Goal: Transaction & Acquisition: Purchase product/service

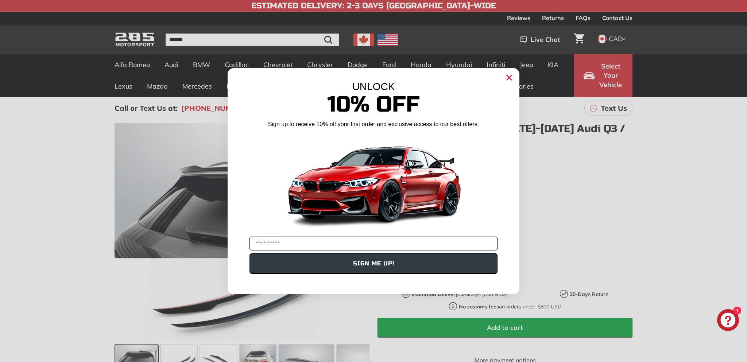
click at [244, 245] on input "YOUR EMAIL" at bounding box center [373, 244] width 248 height 14
type input "**********"
click at [244, 266] on button "SIGN ME UP!" at bounding box center [373, 263] width 248 height 20
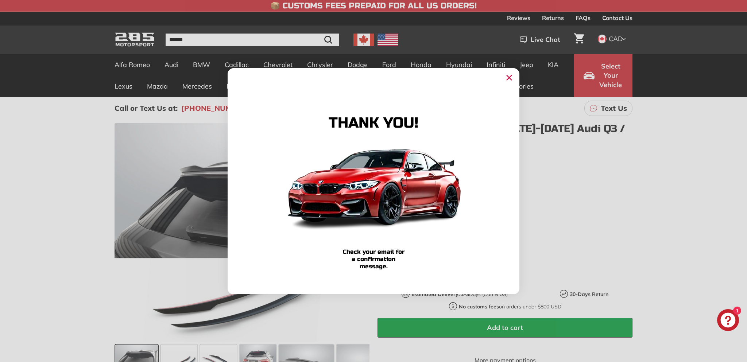
click at [244, 78] on icon "Close dialog" at bounding box center [509, 77] width 5 height 5
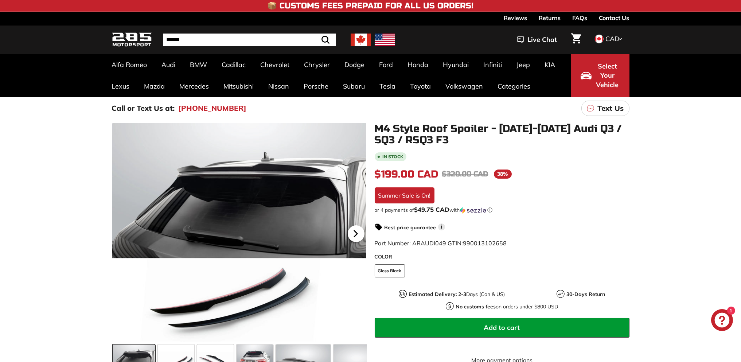
click at [244, 231] on icon at bounding box center [355, 234] width 3 height 6
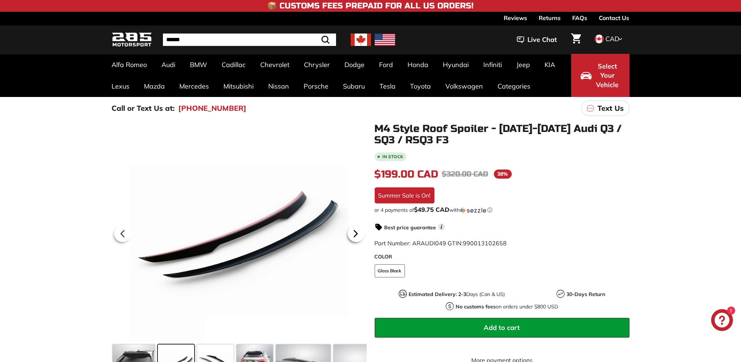
click at [244, 231] on icon at bounding box center [355, 234] width 3 height 6
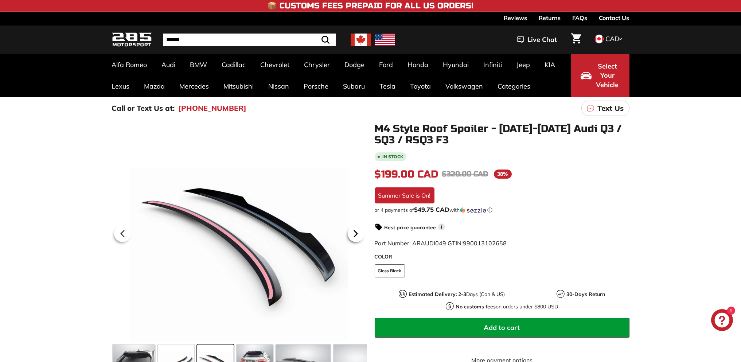
click at [244, 231] on icon at bounding box center [355, 234] width 3 height 6
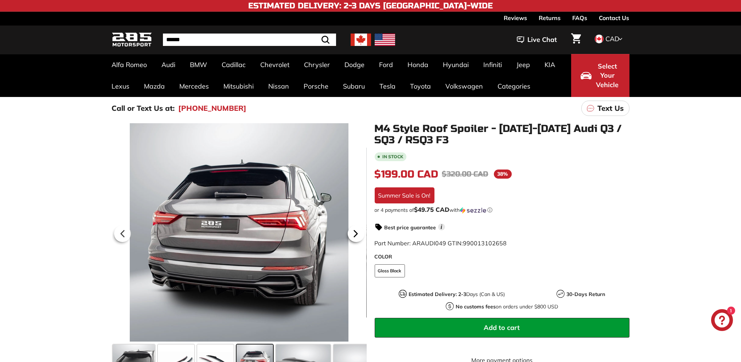
click at [244, 231] on icon at bounding box center [355, 234] width 3 height 6
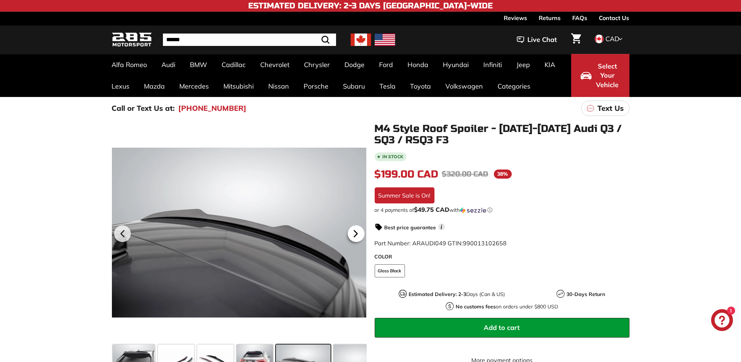
click at [244, 231] on icon at bounding box center [355, 234] width 3 height 6
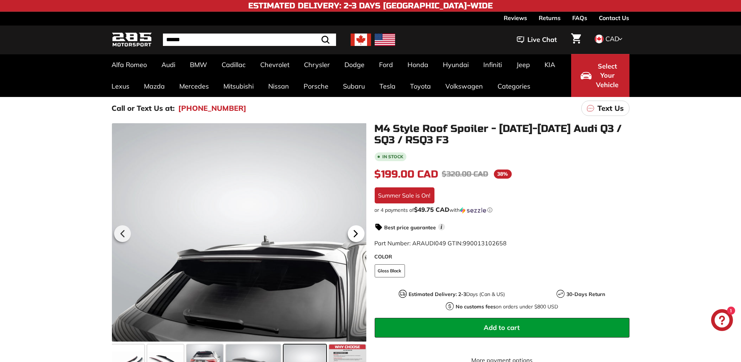
scroll to position [0, 50]
click at [244, 234] on icon at bounding box center [356, 233] width 17 height 17
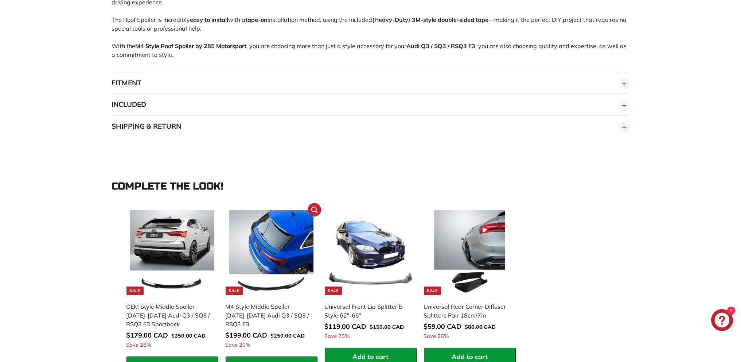
scroll to position [547, 0]
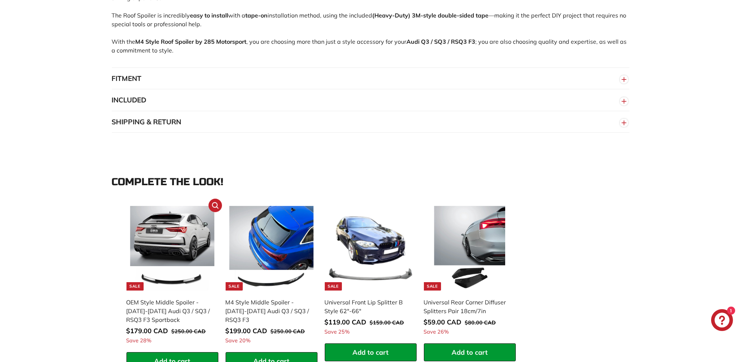
click at [175, 243] on img at bounding box center [172, 248] width 85 height 85
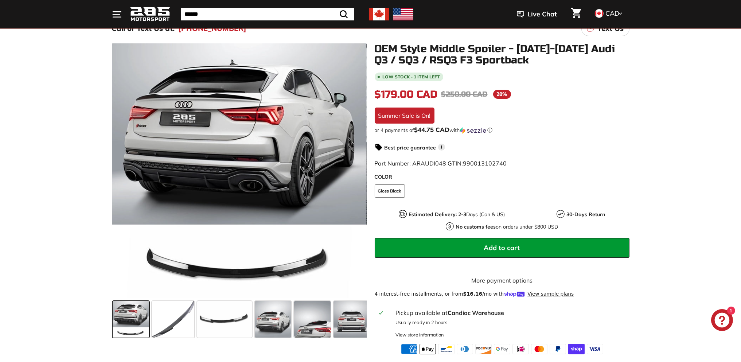
scroll to position [109, 0]
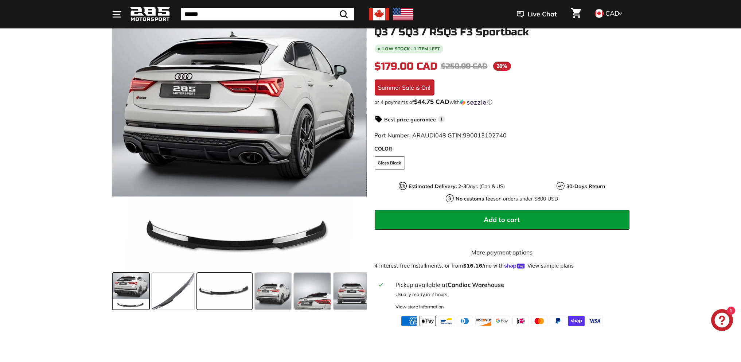
click at [213, 287] on span at bounding box center [224, 291] width 55 height 36
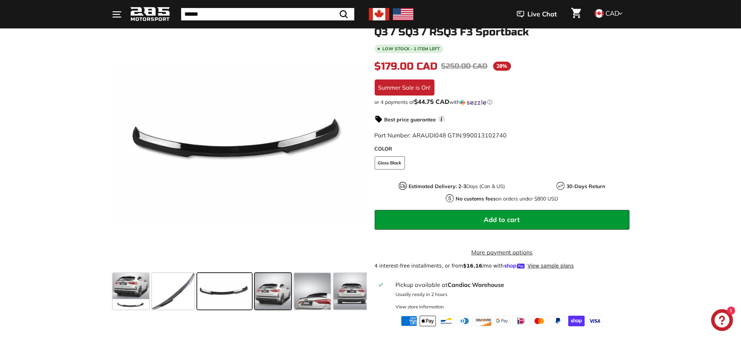
click at [270, 293] on span at bounding box center [273, 291] width 36 height 36
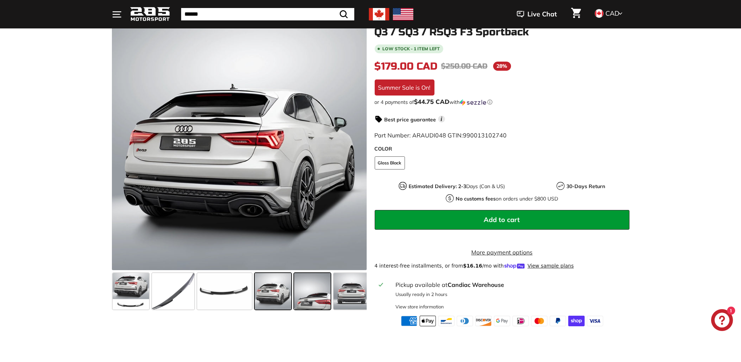
click at [304, 295] on span at bounding box center [312, 291] width 36 height 36
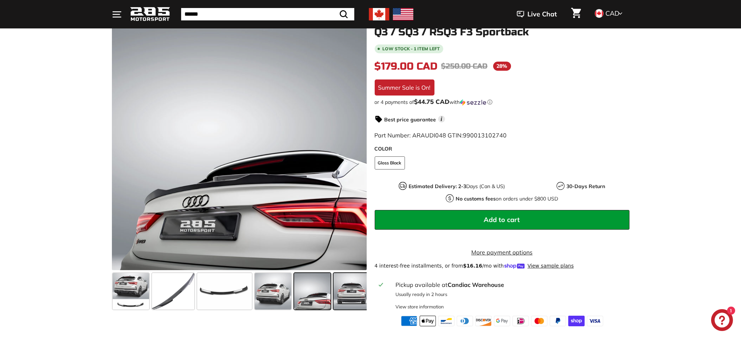
click at [360, 299] on span at bounding box center [352, 291] width 36 height 36
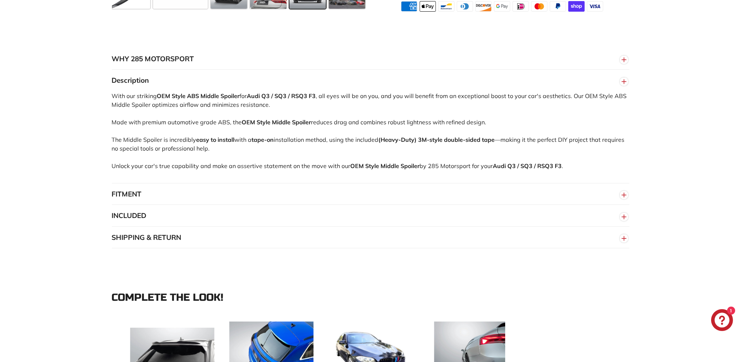
scroll to position [547, 0]
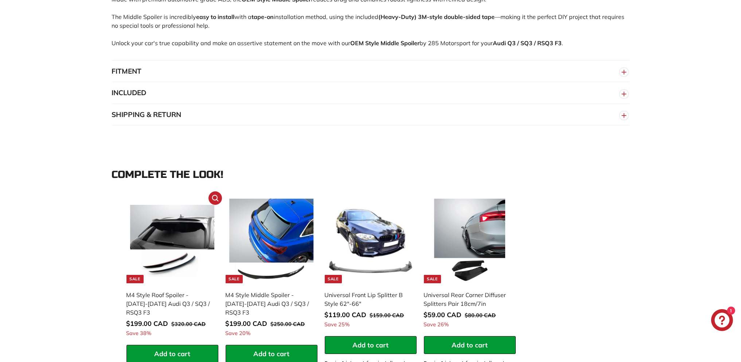
click at [171, 236] on img at bounding box center [172, 241] width 85 height 85
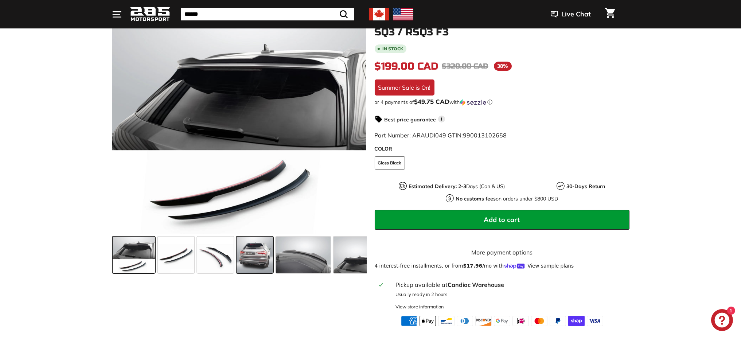
scroll to position [109, 0]
click at [262, 255] on span at bounding box center [255, 255] width 36 height 36
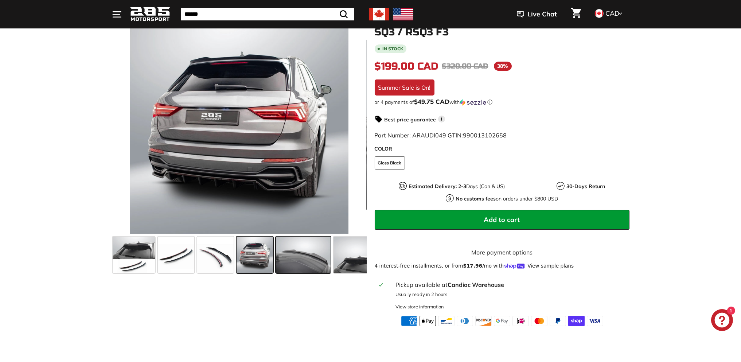
click at [309, 261] on span at bounding box center [303, 255] width 55 height 36
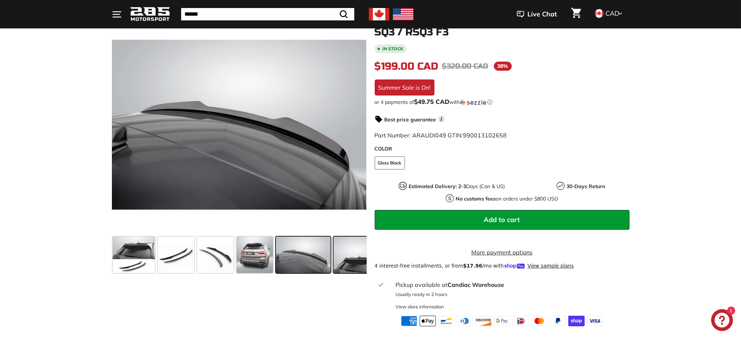
click at [345, 261] on span at bounding box center [355, 255] width 43 height 36
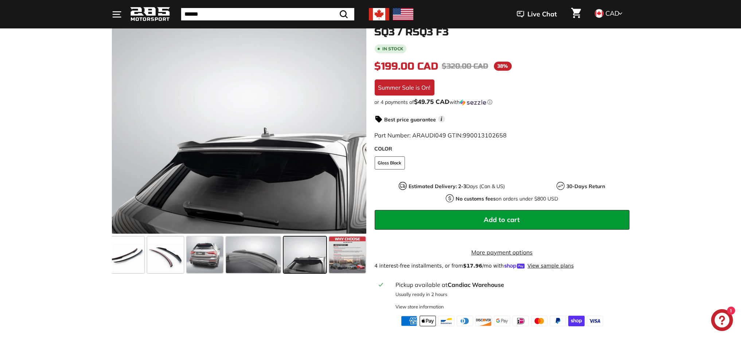
scroll to position [0, 50]
click at [301, 260] on span at bounding box center [304, 255] width 43 height 36
click at [252, 258] on span at bounding box center [253, 255] width 55 height 36
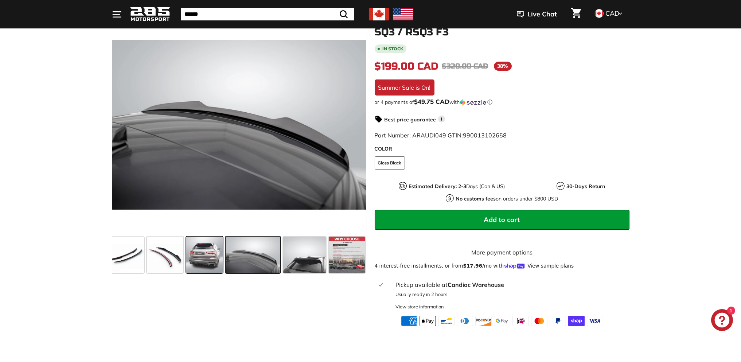
click at [208, 253] on span at bounding box center [204, 255] width 36 height 36
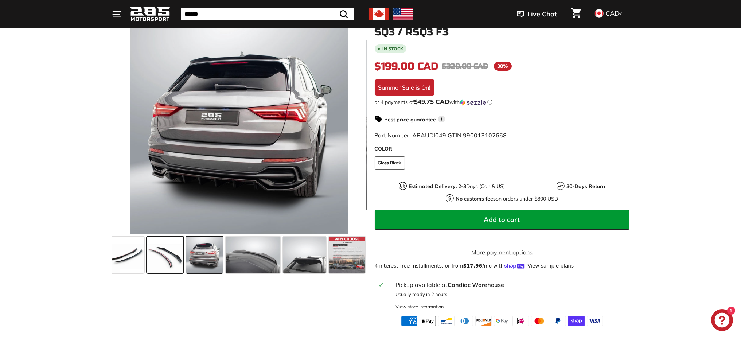
click at [153, 254] on span at bounding box center [165, 255] width 36 height 36
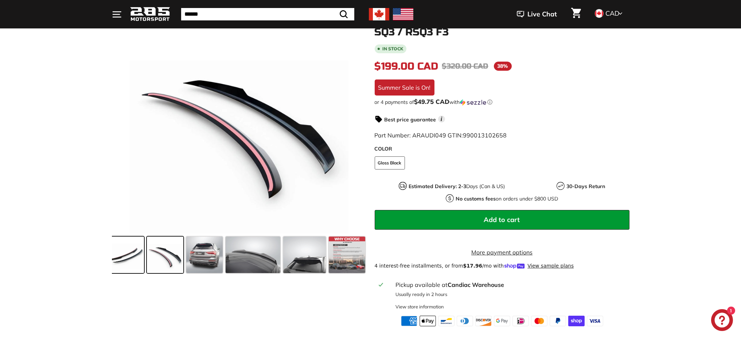
click at [119, 252] on span at bounding box center [126, 255] width 36 height 36
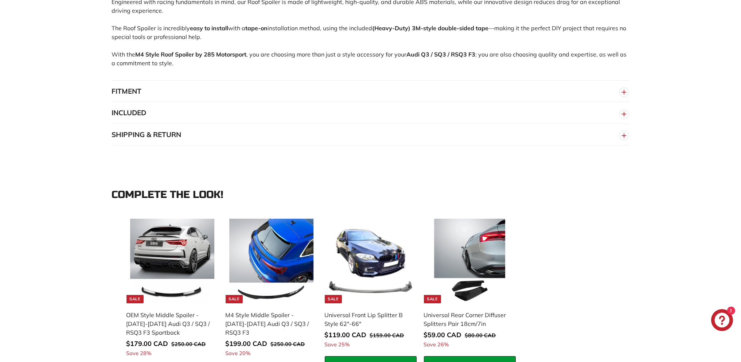
scroll to position [547, 0]
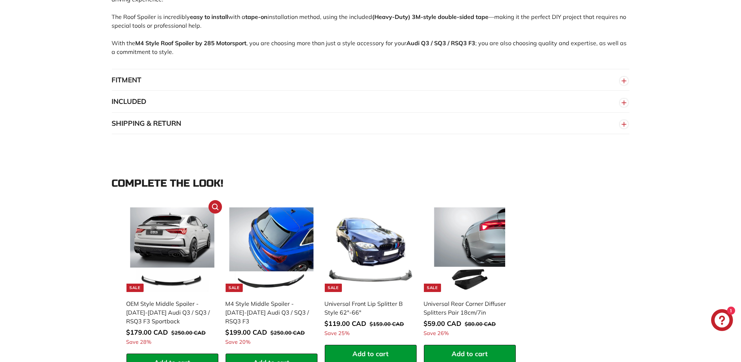
click at [173, 247] on img at bounding box center [172, 250] width 85 height 85
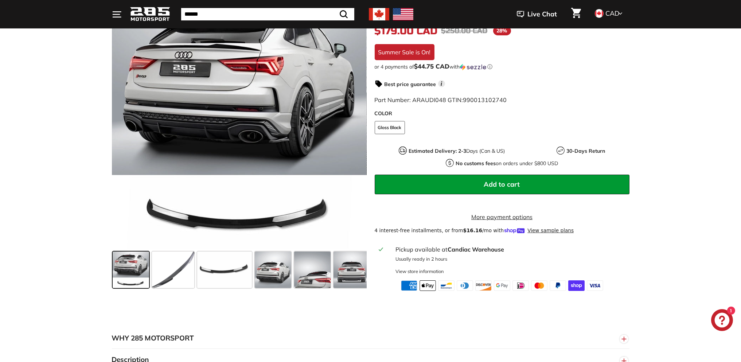
scroll to position [146, 0]
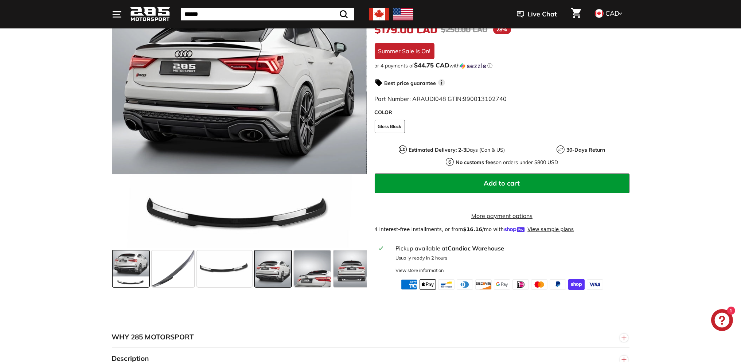
click at [270, 279] on span at bounding box center [273, 269] width 36 height 36
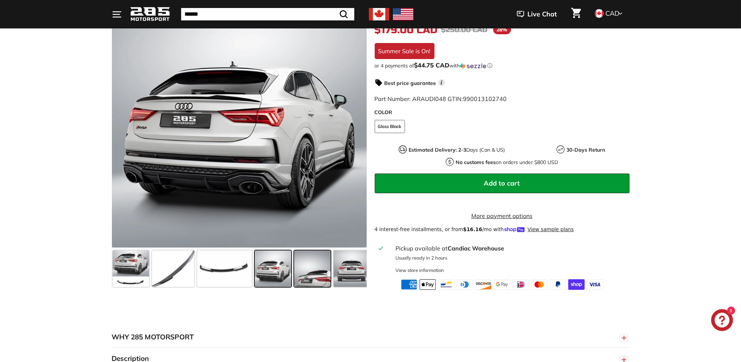
click at [294, 280] on div at bounding box center [312, 268] width 39 height 39
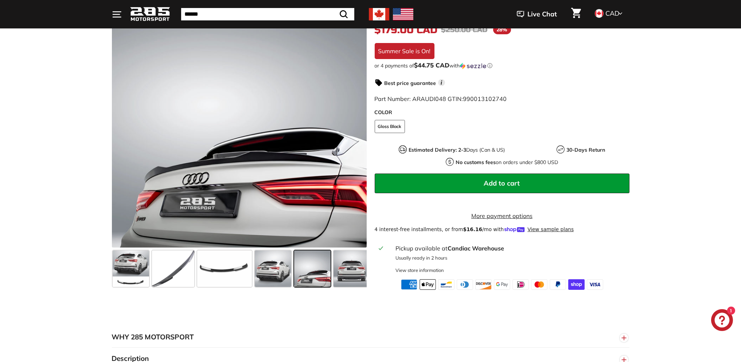
click at [313, 280] on span at bounding box center [312, 269] width 36 height 36
click at [350, 278] on span at bounding box center [352, 269] width 36 height 36
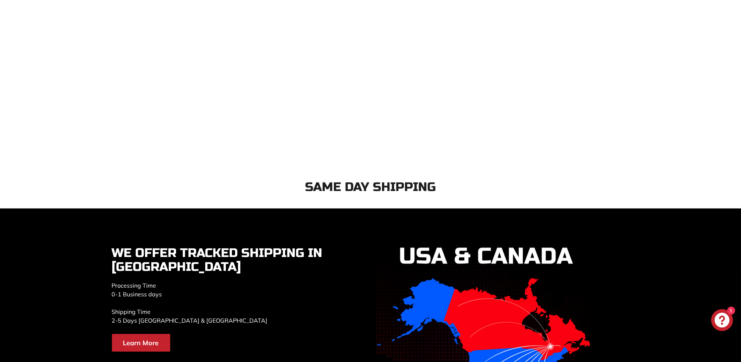
scroll to position [2711, 0]
